Goal: Task Accomplishment & Management: Manage account settings

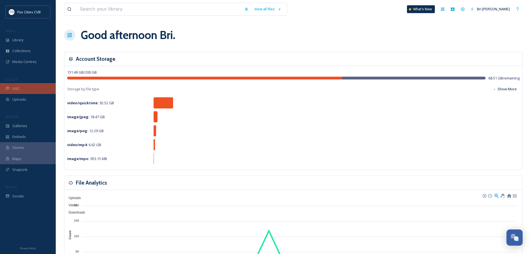
click at [9, 92] on div "UGC" at bounding box center [28, 88] width 56 height 11
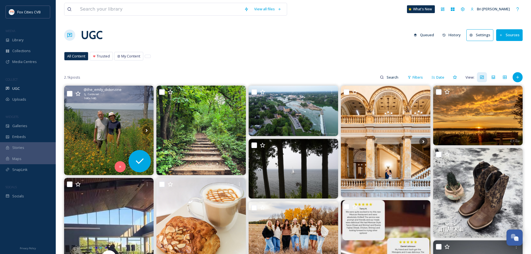
click at [122, 106] on img at bounding box center [109, 131] width 90 height 90
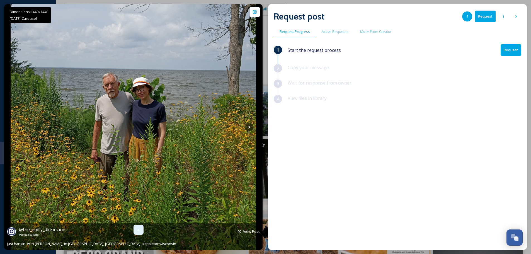
click at [138, 228] on icon at bounding box center [138, 230] width 4 height 4
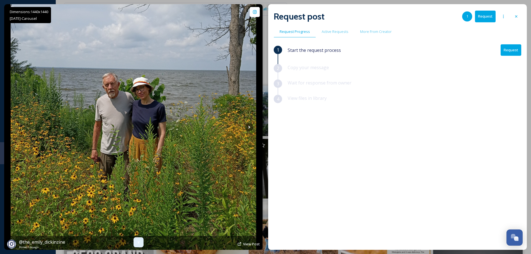
click at [137, 241] on icon at bounding box center [138, 242] width 4 height 4
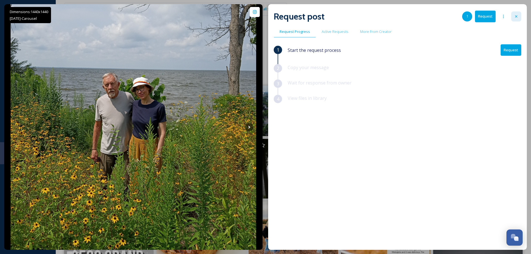
click at [514, 16] on div at bounding box center [517, 16] width 10 height 10
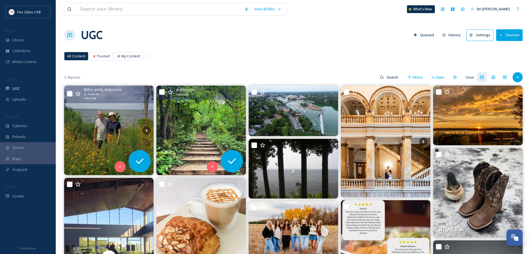
click at [223, 116] on img at bounding box center [202, 131] width 90 height 90
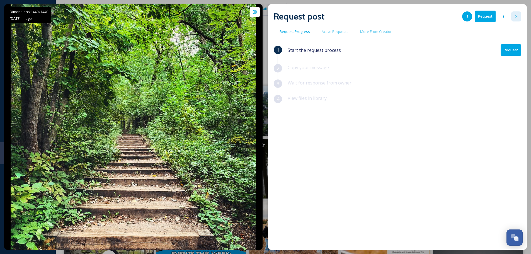
click at [518, 18] on icon at bounding box center [516, 16] width 4 height 4
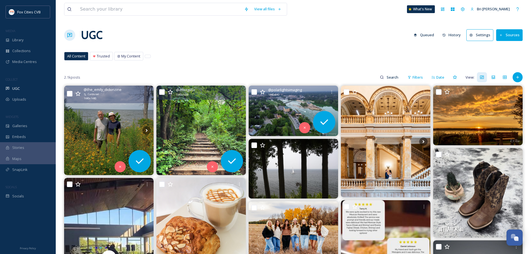
click at [291, 109] on img at bounding box center [294, 111] width 90 height 50
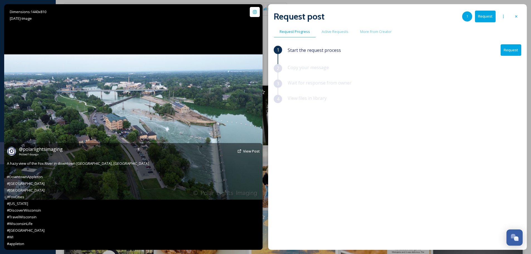
click at [211, 73] on img at bounding box center [133, 127] width 259 height 146
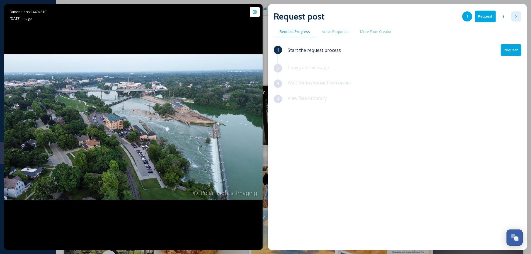
click at [514, 13] on div at bounding box center [517, 16] width 10 height 10
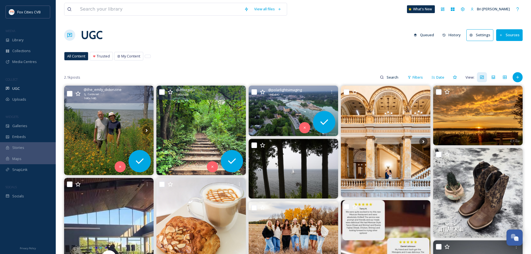
click at [262, 92] on icon at bounding box center [263, 92] width 6 height 6
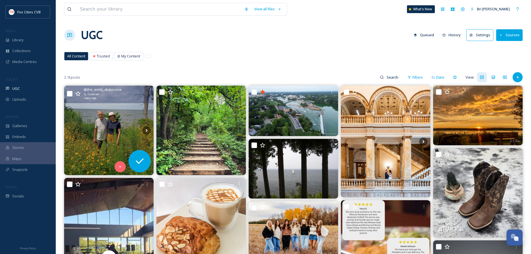
click at [76, 93] on icon at bounding box center [78, 94] width 6 height 6
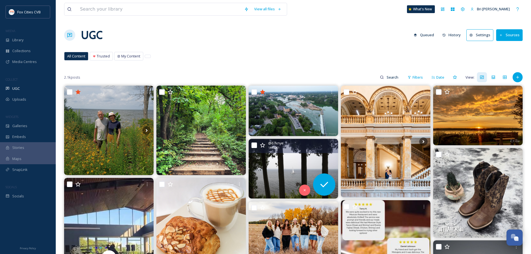
click at [305, 160] on img at bounding box center [294, 169] width 90 height 60
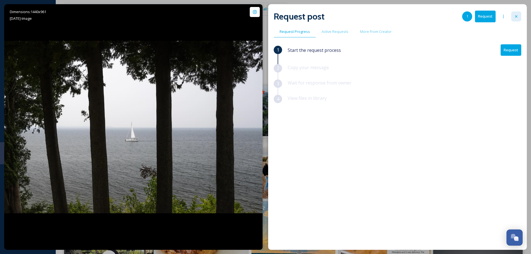
click at [514, 18] on div at bounding box center [517, 16] width 10 height 10
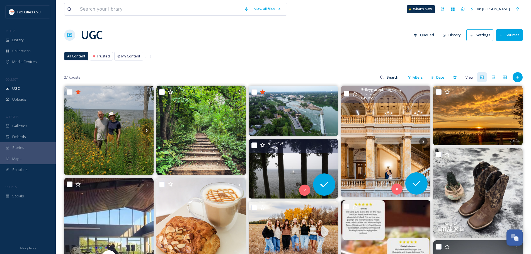
click at [380, 110] on img at bounding box center [386, 142] width 90 height 112
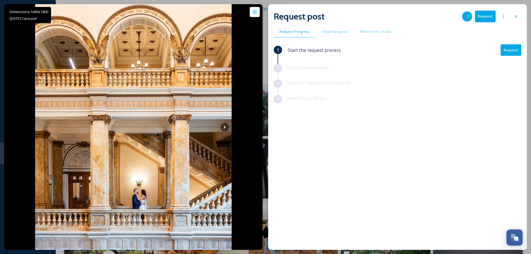
click at [394, 124] on div "1 Start the request process Request 2 Copy your message 3 Wait for response fro…" at bounding box center [398, 132] width 248 height 177
click at [515, 17] on icon at bounding box center [516, 16] width 4 height 4
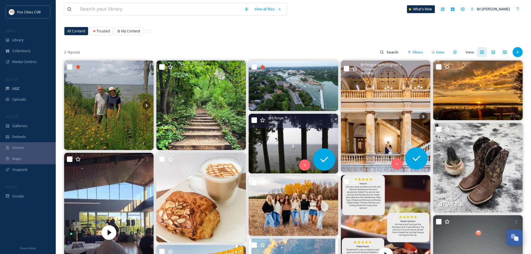
scroll to position [56, 0]
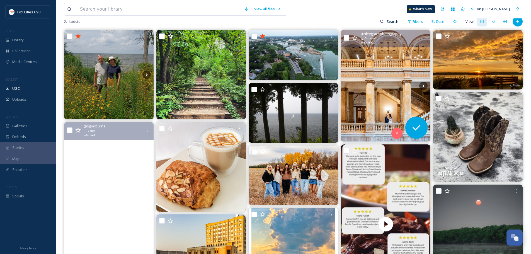
click at [103, 163] on video "This year so far has been nice to the man (musically speaking)!! Only up from h…" at bounding box center [109, 201] width 90 height 159
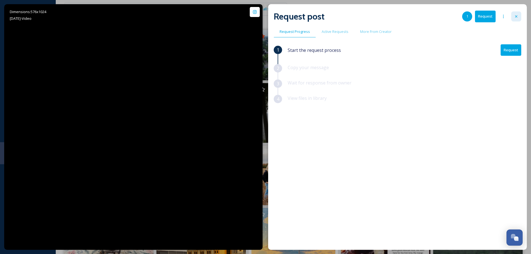
click at [517, 17] on icon at bounding box center [516, 16] width 4 height 4
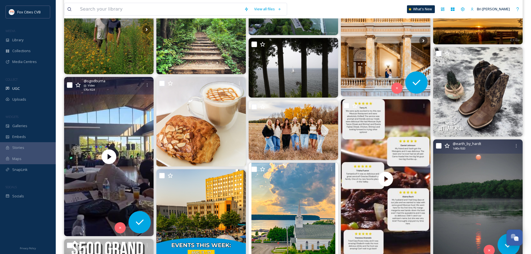
scroll to position [139, 0]
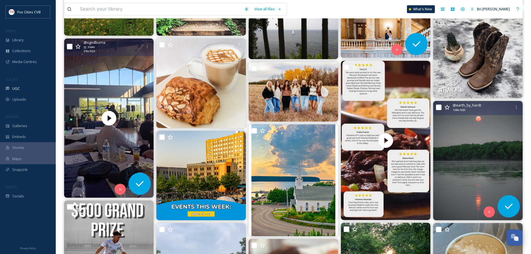
click at [476, 150] on img at bounding box center [479, 160] width 90 height 119
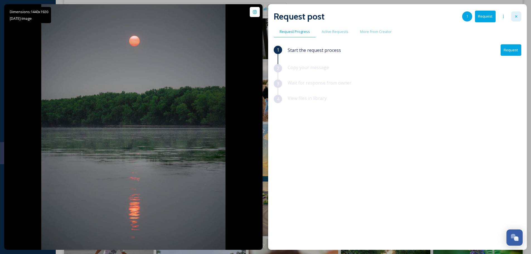
click at [514, 15] on div at bounding box center [517, 16] width 10 height 10
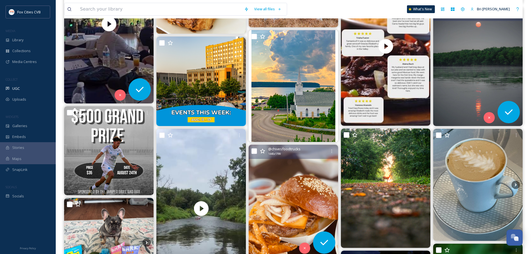
scroll to position [251, 0]
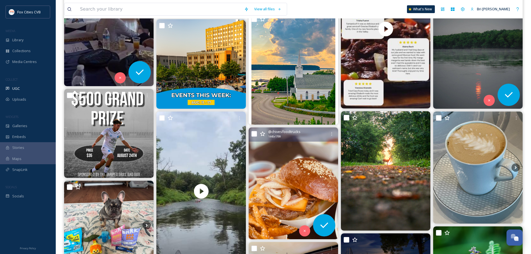
click at [291, 148] on img at bounding box center [294, 183] width 90 height 112
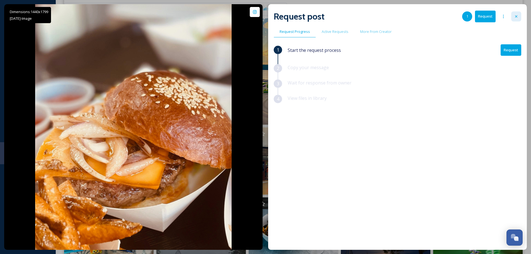
click at [519, 17] on div at bounding box center [517, 16] width 10 height 10
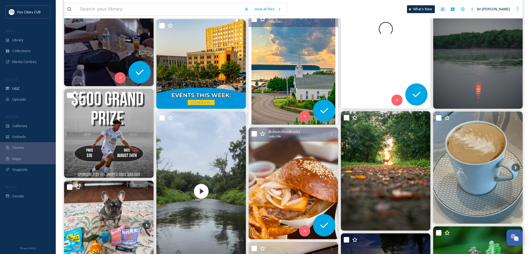
scroll to position [307, 0]
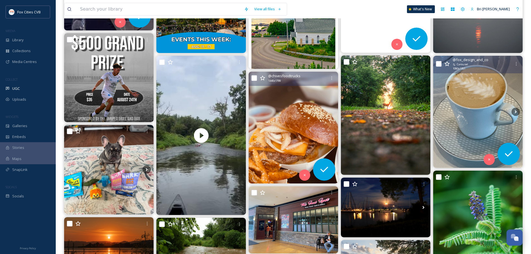
click at [478, 76] on img at bounding box center [479, 112] width 90 height 112
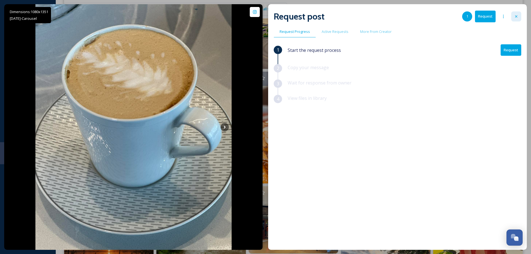
click at [515, 15] on icon at bounding box center [516, 16] width 4 height 4
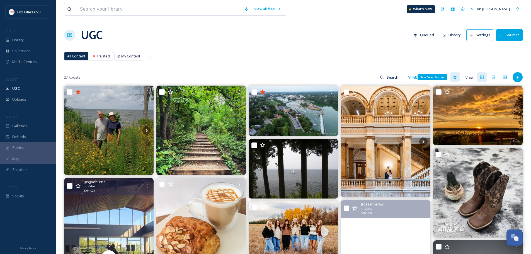
click at [456, 75] on icon at bounding box center [455, 77] width 4 height 4
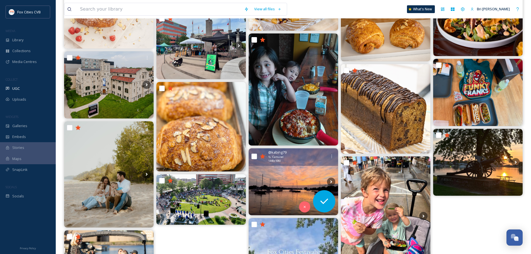
scroll to position [195, 0]
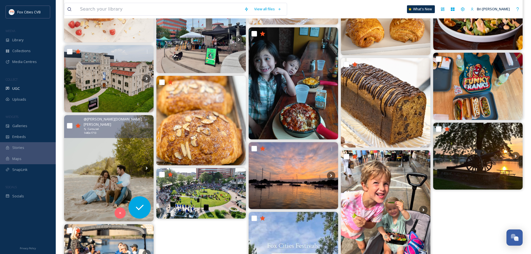
click at [117, 177] on img at bounding box center [109, 168] width 90 height 107
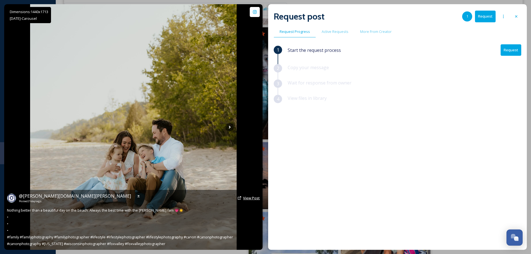
click at [249, 197] on span "View Post" at bounding box center [251, 198] width 17 height 5
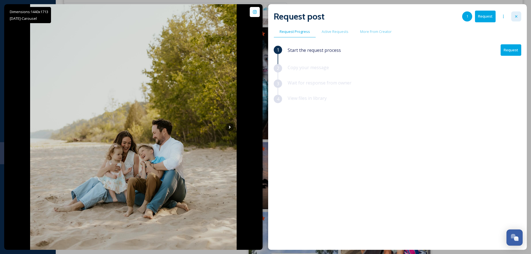
click at [516, 15] on icon at bounding box center [516, 16] width 4 height 4
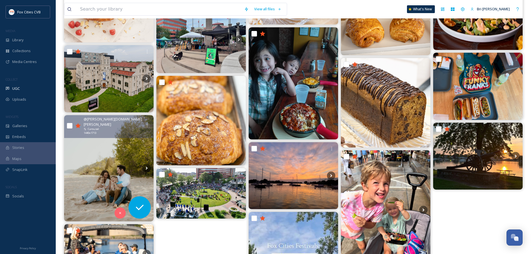
click at [76, 123] on icon at bounding box center [78, 126] width 6 height 6
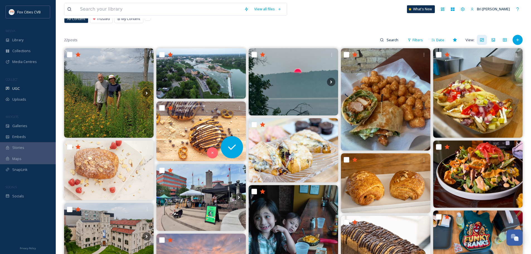
scroll to position [56, 0]
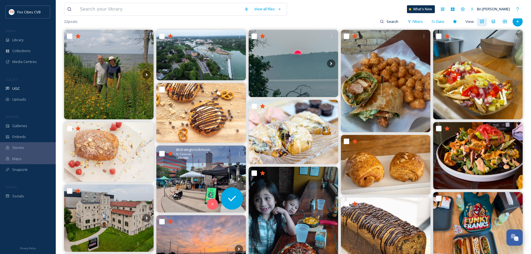
click at [185, 180] on img at bounding box center [202, 179] width 90 height 67
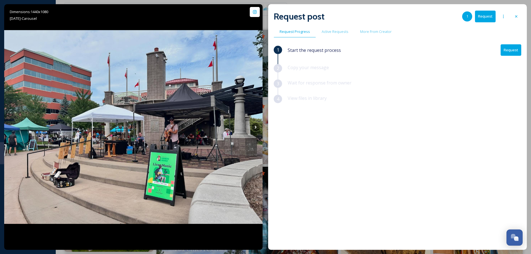
click at [265, 19] on div "Dimensions: 1440 x 1080 Jul 28 - Carousel @ strategicrockmusic Posted 16 days a…" at bounding box center [265, 127] width 523 height 246
click at [517, 18] on icon at bounding box center [516, 16] width 4 height 4
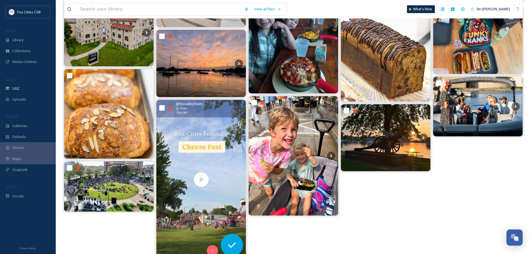
scroll to position [251, 0]
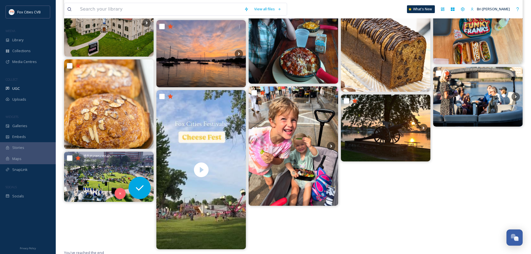
click at [113, 168] on img at bounding box center [109, 177] width 90 height 50
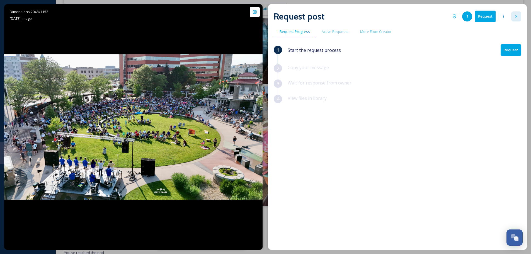
click at [514, 14] on div at bounding box center [517, 16] width 10 height 10
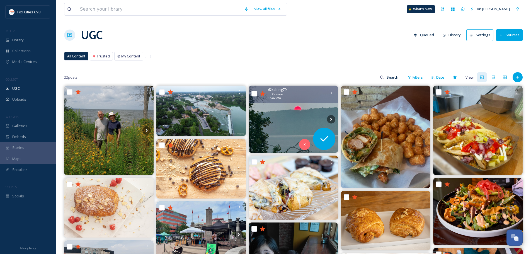
click at [290, 114] on img at bounding box center [294, 119] width 90 height 67
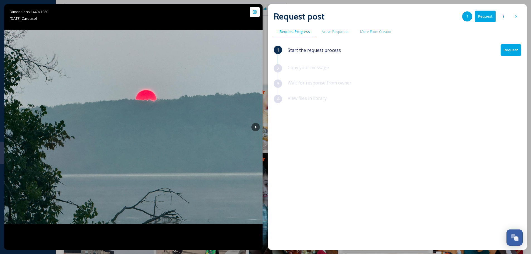
click at [493, 18] on button "Request" at bounding box center [485, 16] width 21 height 11
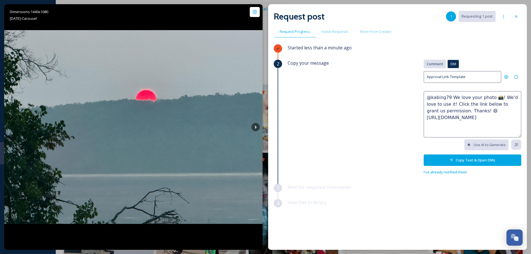
click at [431, 64] on span "Comment" at bounding box center [435, 63] width 16 height 5
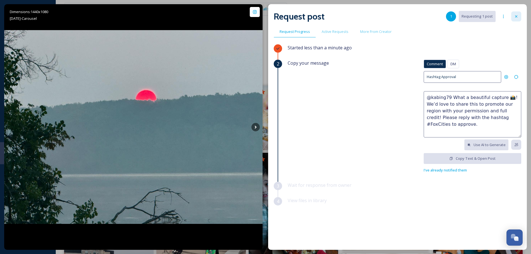
click at [516, 15] on icon at bounding box center [516, 16] width 4 height 4
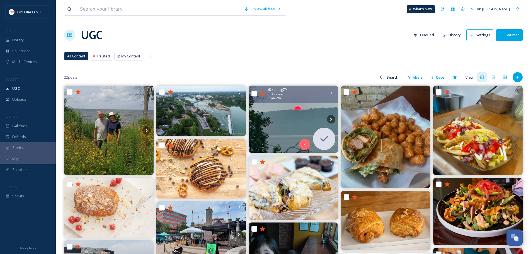
click at [492, 34] on button "Settings" at bounding box center [480, 34] width 27 height 11
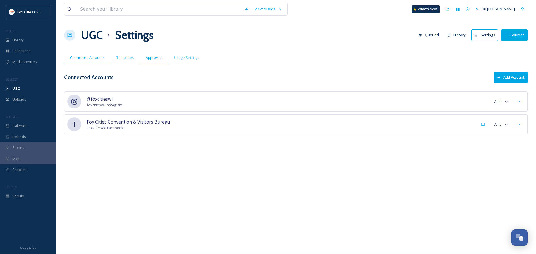
click at [155, 57] on span "Approvals" at bounding box center [154, 57] width 17 height 5
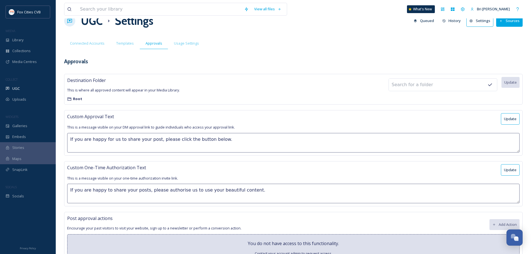
scroll to position [28, 0]
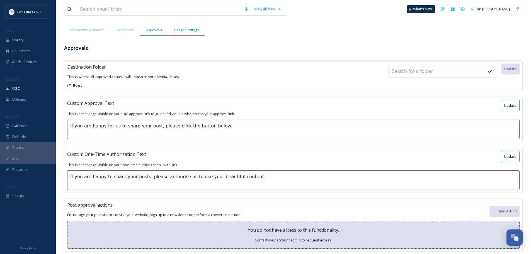
click at [177, 26] on div "Usage Settings" at bounding box center [186, 29] width 37 height 11
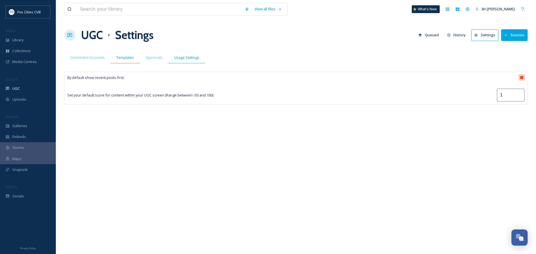
click at [118, 59] on span "Templates" at bounding box center [125, 57] width 18 height 5
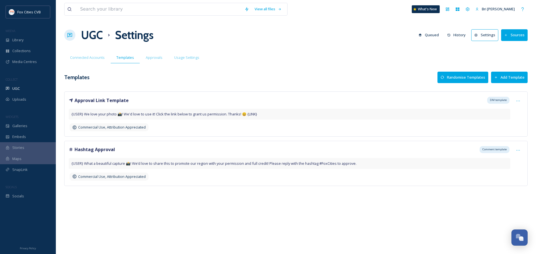
click at [338, 163] on span "{USER} What a beautiful capture 📸! We’d love to share this to promote our regio…" at bounding box center [213, 163] width 285 height 5
click at [336, 164] on span "{USER} What a beautiful capture 📸! We’d love to share this to promote our regio…" at bounding box center [213, 163] width 285 height 5
click at [518, 148] on icon at bounding box center [518, 150] width 4 height 4
click at [509, 171] on div "Edit" at bounding box center [508, 173] width 29 height 11
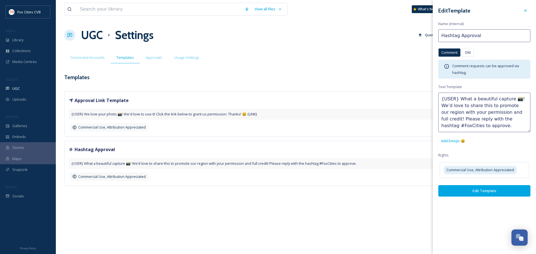
click at [506, 120] on textarea "{USER} What a beautiful capture 📸! We’d love to share this to promote our regio…" at bounding box center [484, 113] width 92 height 40
type textarea "{USER} What a beautiful capture 📸! We’d love to share this to promote our regio…"
click at [494, 190] on button "Edit Template" at bounding box center [484, 190] width 92 height 11
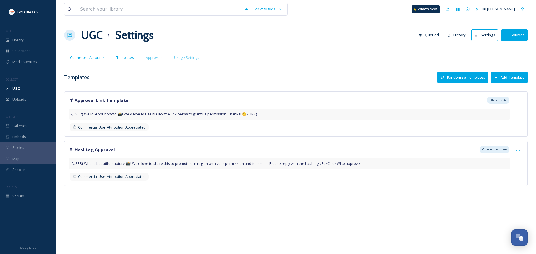
click at [98, 56] on span "Connected Accounts" at bounding box center [87, 57] width 35 height 5
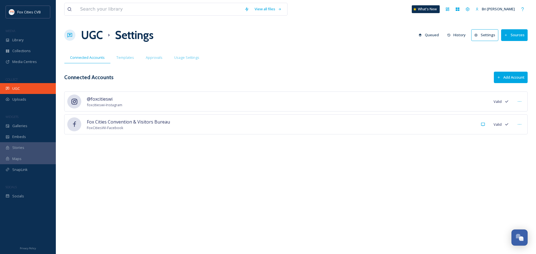
click at [26, 91] on div "UGC" at bounding box center [28, 88] width 56 height 11
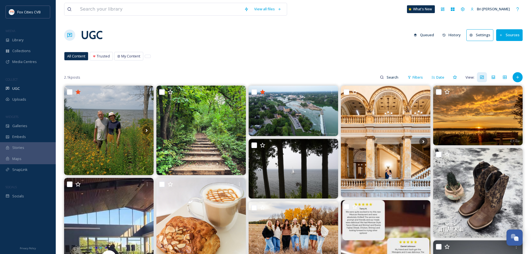
click at [503, 35] on icon at bounding box center [502, 35] width 4 height 4
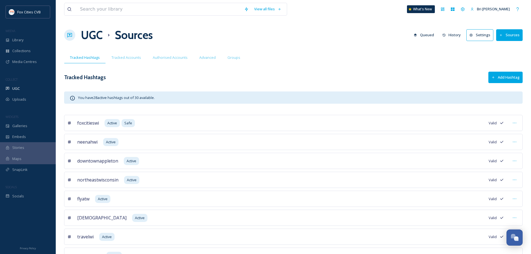
click at [497, 74] on button "Add Hashtag" at bounding box center [506, 77] width 34 height 11
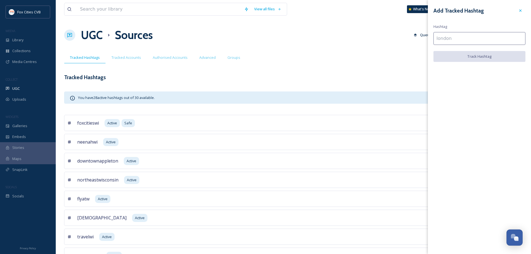
click at [515, 38] on input at bounding box center [480, 38] width 92 height 13
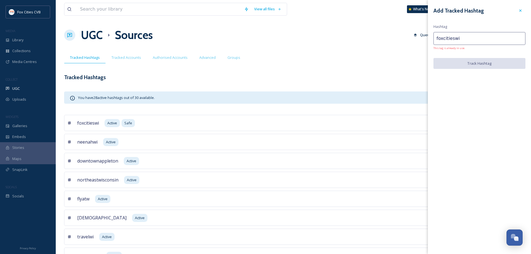
type input "foxcitieswisconsin"
click at [519, 11] on icon at bounding box center [521, 10] width 4 height 4
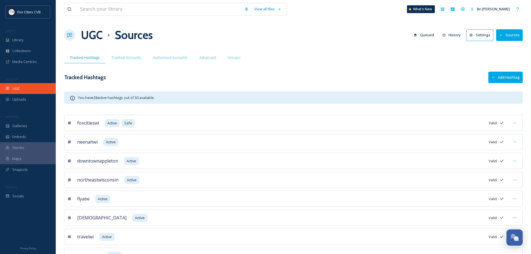
click at [25, 88] on div "UGC" at bounding box center [28, 88] width 56 height 11
